Goal: Task Accomplishment & Management: Use online tool/utility

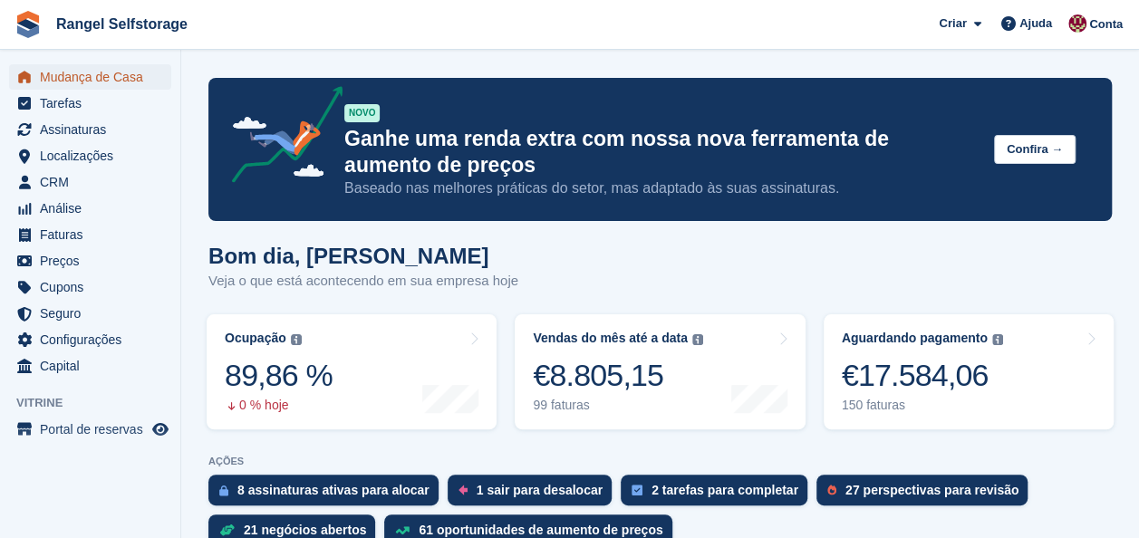
click at [73, 73] on span "Mudança de Casa" at bounding box center [94, 76] width 109 height 25
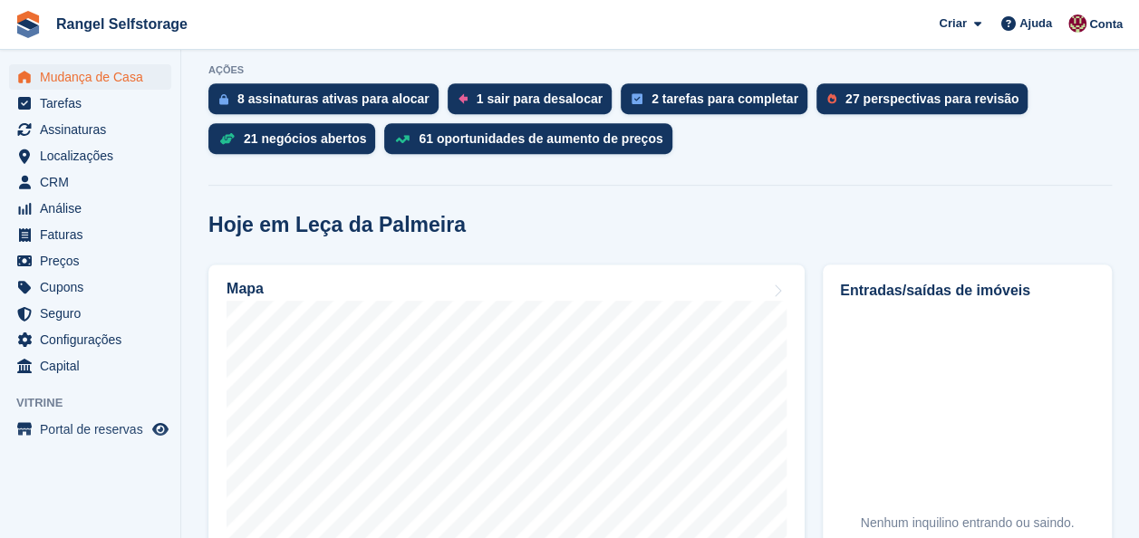
scroll to position [544, 0]
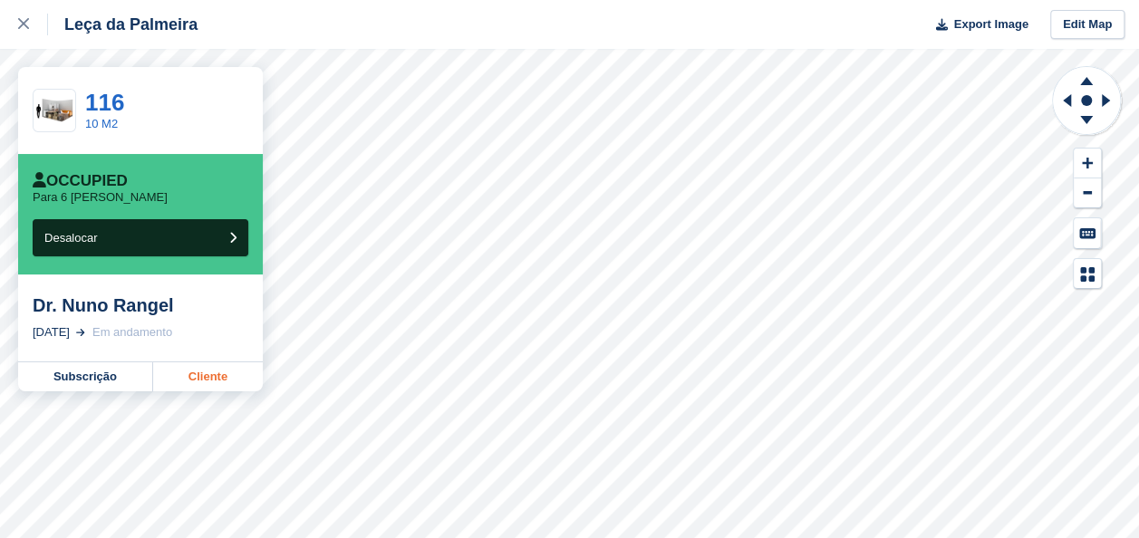
click at [201, 376] on link "Cliente" at bounding box center [208, 376] width 110 height 29
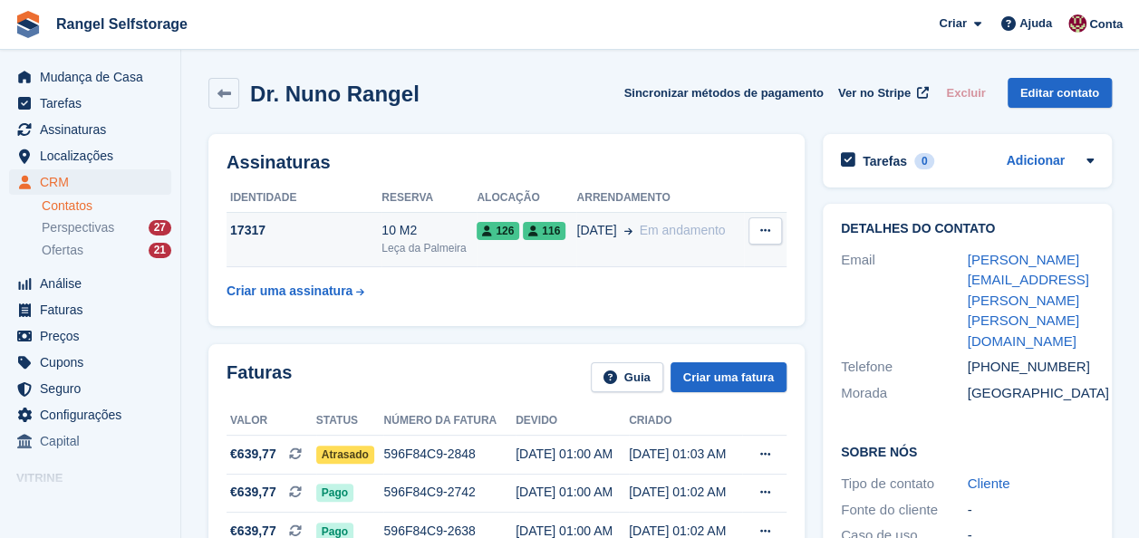
click at [328, 243] on td "17317" at bounding box center [304, 239] width 155 height 55
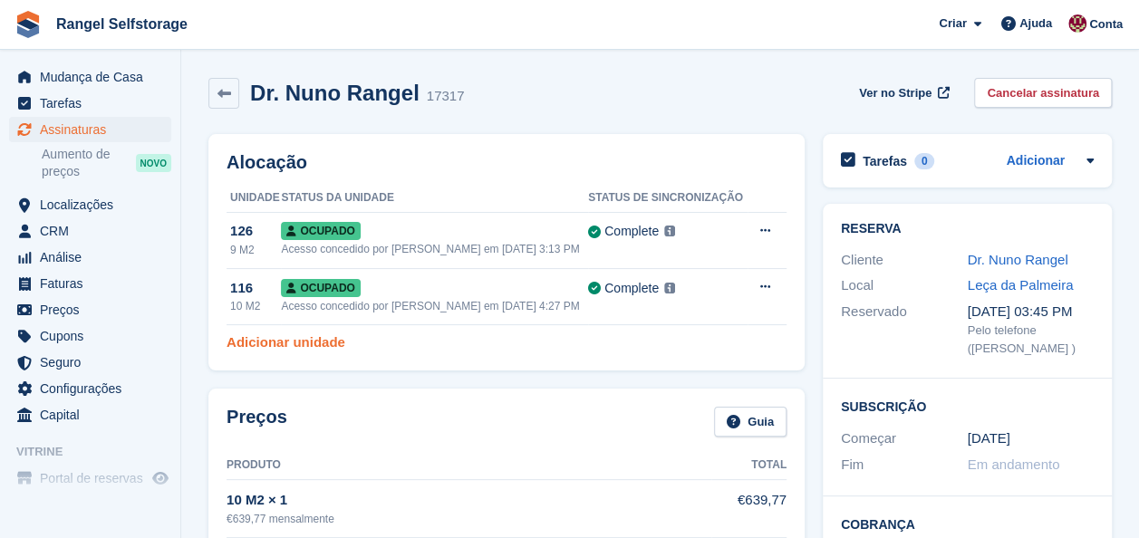
click at [297, 341] on link "Adicionar unidade" at bounding box center [286, 343] width 119 height 21
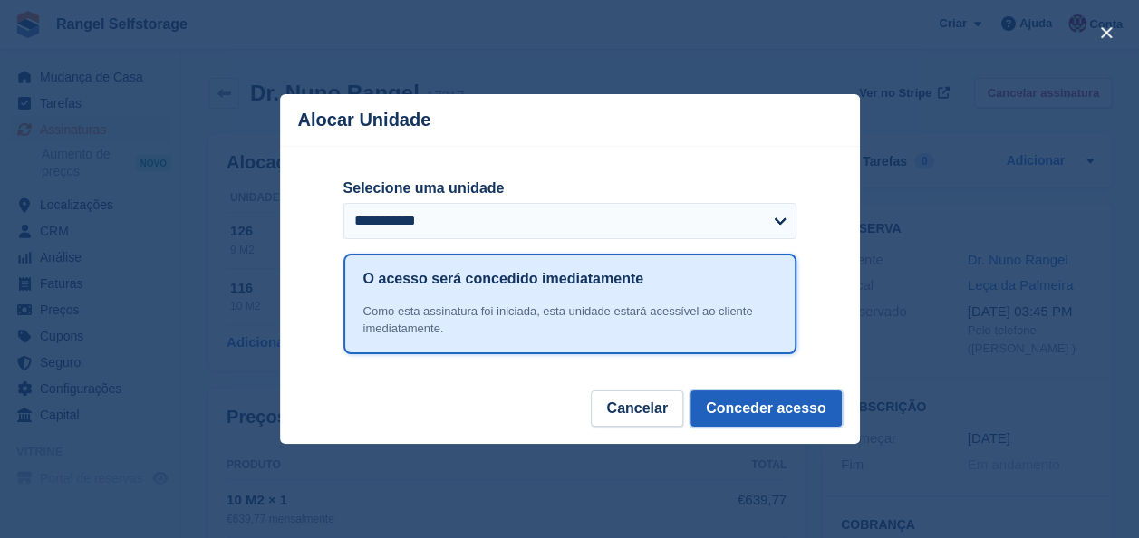
click at [744, 402] on button "Conceder acesso" at bounding box center [766, 409] width 151 height 36
